Goal: Information Seeking & Learning: Check status

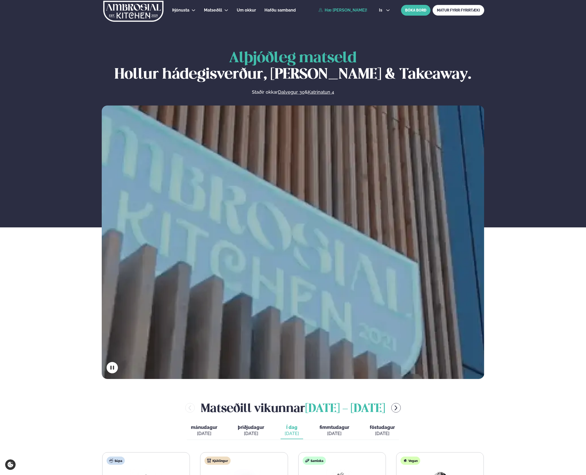
click at [365, 10] on link "Hæ [PERSON_NAME]!" at bounding box center [342, 10] width 49 height 5
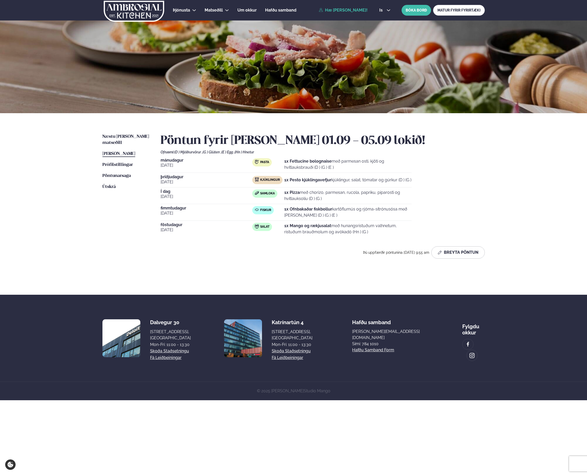
click at [321, 195] on p "1x Pizza með chorizo, parmesan, rucola, papriku, piparosti og hvítlauksolíu (D …" at bounding box center [347, 196] width 127 height 12
drag, startPoint x: 326, startPoint y: 199, endPoint x: 288, endPoint y: 191, distance: 39.2
click at [288, 191] on p "1x Pizza með chorizo, parmesan, rucola, papriku, piparosti og hvítlauksolíu (D …" at bounding box center [347, 196] width 127 height 12
click at [417, 198] on div "[DATE] Pasta 1x Fettucine bolognaise með parmesan osti, kjöti og hvítlauksbrauð…" at bounding box center [323, 197] width 324 height 79
click at [1, 185] on div "Þjónusta Hádegismatur fyrir fyrirtæki Fyrirtækja veitingar Einkapartý Matseðill…" at bounding box center [293, 200] width 587 height 400
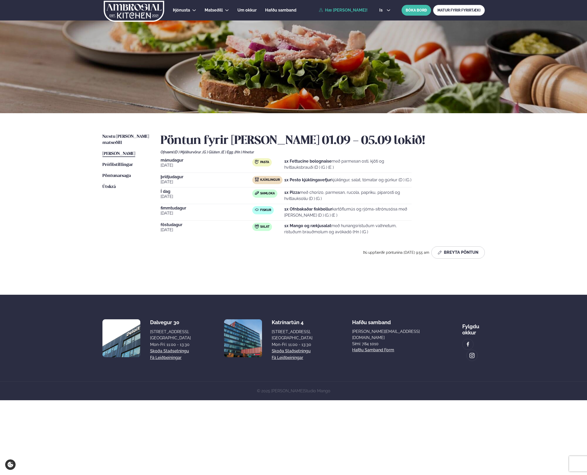
click at [115, 238] on ul "Næstu [PERSON_NAME] matseðill Næsta vika [PERSON_NAME] matseðill [PERSON_NAME] …" at bounding box center [126, 205] width 48 height 143
click at [235, 265] on div "Pöntun fyrir [PERSON_NAME] 01.09 - 05.09 lokið! Ofnæmi: (D ) Mjólkurvörur , (G …" at bounding box center [323, 205] width 324 height 143
